Goal: Navigation & Orientation: Find specific page/section

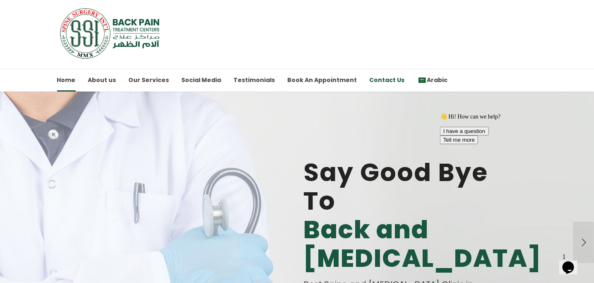
click at [376, 79] on link "Contact Us" at bounding box center [387, 80] width 35 height 23
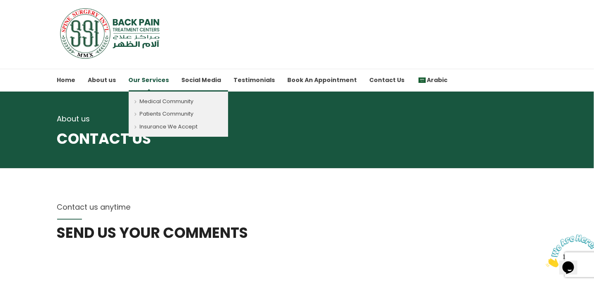
click at [135, 77] on link "Our Services" at bounding box center [149, 80] width 41 height 23
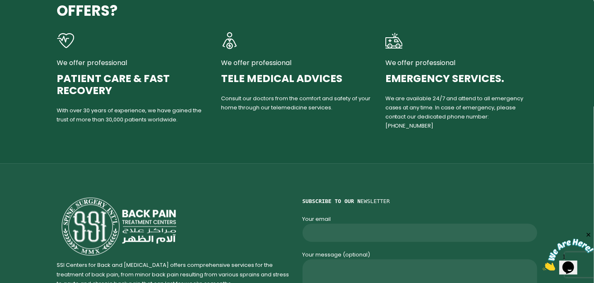
scroll to position [1476, 0]
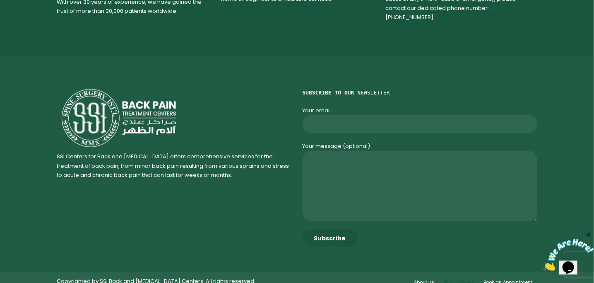
click at [462, 279] on link "Privacy Policy" at bounding box center [459, 282] width 31 height 7
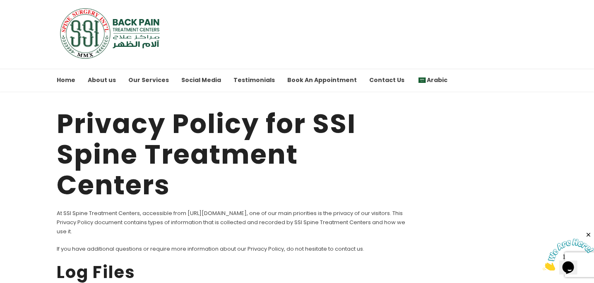
click at [129, 42] on img at bounding box center [111, 33] width 108 height 52
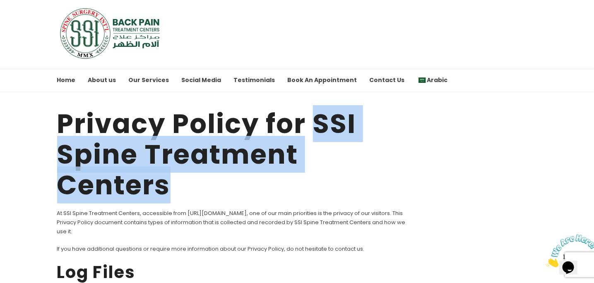
drag, startPoint x: 178, startPoint y: 183, endPoint x: 314, endPoint y: 122, distance: 149.5
click at [314, 122] on h1 "Privacy Policy for SSI Spine Treatment Centers" at bounding box center [236, 155] width 358 height 92
copy h1 "SSI Spine Treatment Centers"
